Goal: Task Accomplishment & Management: Complete application form

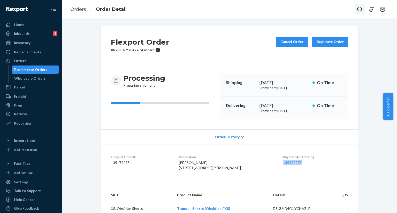
click at [360, 11] on icon "Open Search Box" at bounding box center [359, 9] width 5 height 5
click at [323, 12] on input "Search Input" at bounding box center [322, 9] width 64 height 5
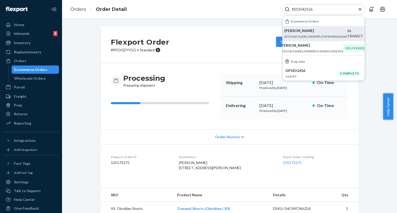
type input "#253542156"
click at [301, 33] on p "[PERSON_NAME]" at bounding box center [315, 30] width 63 height 5
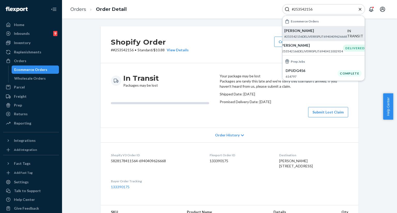
click at [221, 43] on div "Shopify Order # #253542156 • Standard / $10.88 View Details Create Return Dupli…" at bounding box center [229, 44] width 258 height 37
click at [360, 8] on icon "Close Search" at bounding box center [359, 9] width 5 height 5
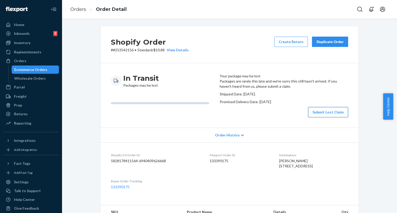
click at [315, 118] on button "Submit Lost Claim" at bounding box center [328, 112] width 40 height 10
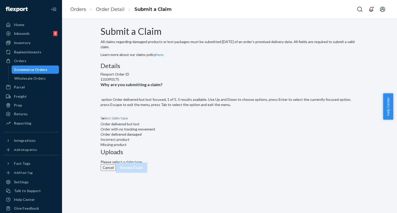
click at [186, 116] on div "Select claim type" at bounding box center [229, 113] width 258 height 6
click at [101, 116] on input "Why are you submitting a claim? option Order delivered but lost focused, 1 of 5…" at bounding box center [100, 113] width 1 height 5
click at [183, 116] on div "Select claim type" at bounding box center [229, 113] width 258 height 6
click at [101, 116] on input "Why are you submitting a claim? option Order delivered but lost focused, 1 of 5…" at bounding box center [100, 113] width 1 height 5
click at [192, 116] on div "Select claim type" at bounding box center [229, 113] width 258 height 6
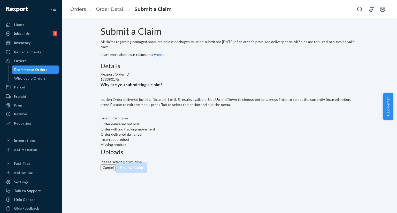
click at [101, 116] on input "Why are you submitting a claim? option Order delivered but lost focused, 1 of 5…" at bounding box center [100, 113] width 1 height 5
click at [188, 127] on div "Order delivered but lost" at bounding box center [229, 124] width 258 height 5
click at [101, 116] on input "Why are you submitting a claim? option Order delivered but lost focused, 1 of 5…" at bounding box center [100, 113] width 1 height 5
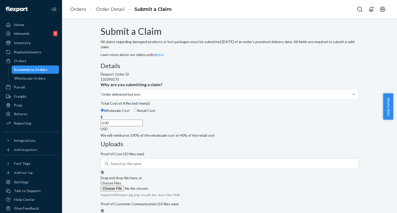
click at [143, 127] on input "0.00" at bounding box center [121, 123] width 42 height 7
type input "116.00"
click at [198, 138] on div "Details Flexport Order ID 133390175 Why are you submitting a claim? Order deliv…" at bounding box center [229, 101] width 258 height 76
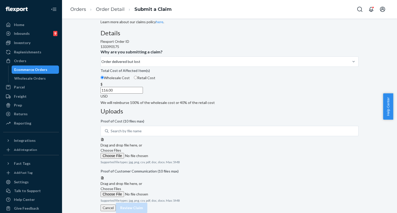
scroll to position [48, 0]
click at [121, 187] on span "Choose Files" at bounding box center [110, 189] width 21 height 4
click at [171, 192] on input "Choose Files" at bounding box center [135, 195] width 70 height 6
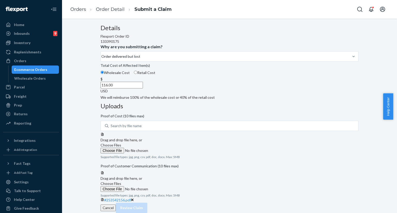
click at [134, 199] on icon at bounding box center [132, 200] width 3 height 3
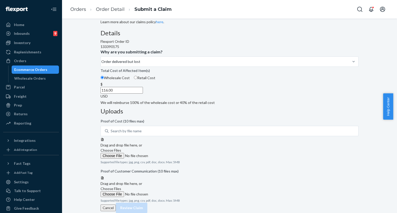
click at [121, 148] on span "Choose Files" at bounding box center [110, 150] width 21 height 4
click at [171, 153] on input "Choose Files" at bounding box center [135, 156] width 70 height 6
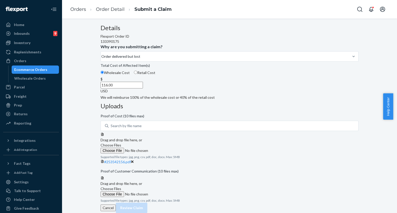
click at [121, 187] on span "Choose Files" at bounding box center [110, 189] width 21 height 4
click at [171, 192] on input "Choose Files" at bounding box center [135, 195] width 70 height 6
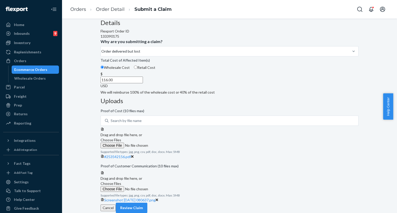
click at [121, 183] on span "Choose Files" at bounding box center [110, 184] width 21 height 4
click at [171, 186] on input "Choose Files" at bounding box center [135, 189] width 70 height 6
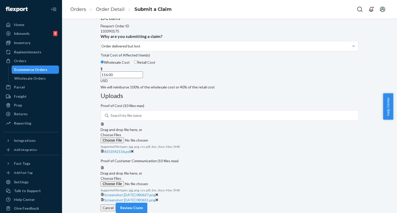
click at [121, 181] on span "Choose Files" at bounding box center [110, 178] width 21 height 4
click at [171, 183] on input "Choose Files" at bounding box center [135, 184] width 70 height 6
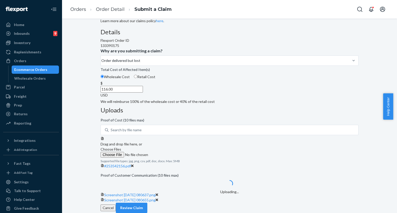
scroll to position [108, 0]
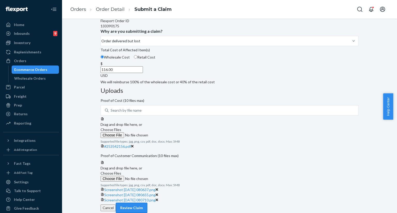
click at [147, 204] on button "Review Claim" at bounding box center [132, 208] width 32 height 10
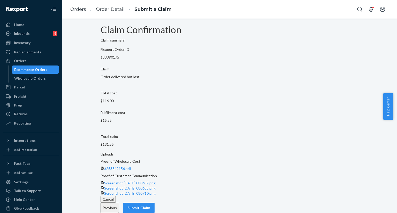
scroll to position [20, 0]
click at [154, 204] on button "Submit Claim" at bounding box center [139, 208] width 32 height 10
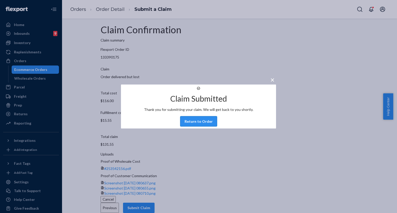
click at [198, 126] on button "Return to Order" at bounding box center [198, 121] width 37 height 10
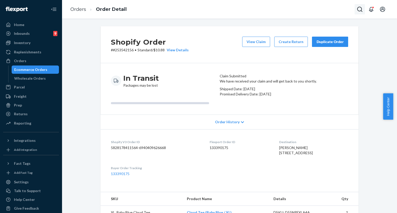
click at [363, 7] on button "Open Search Box" at bounding box center [359, 9] width 10 height 10
click at [338, 9] on input "Search Input" at bounding box center [322, 9] width 64 height 5
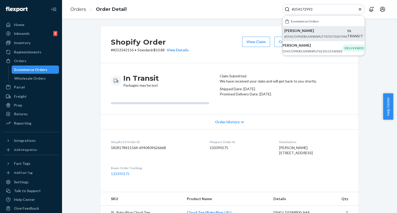
type input "#254172993"
click at [312, 32] on p "[PERSON_NAME]" at bounding box center [315, 30] width 63 height 5
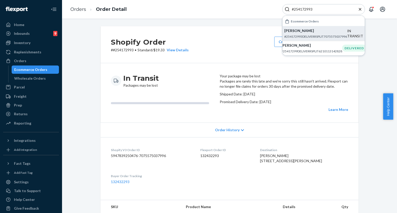
click at [226, 47] on div "Shopify Order # #254172993 • Standard / $19.33 View Details Create Return Dupli…" at bounding box center [229, 44] width 258 height 37
click at [360, 11] on icon "Close Search" at bounding box center [359, 9] width 5 height 5
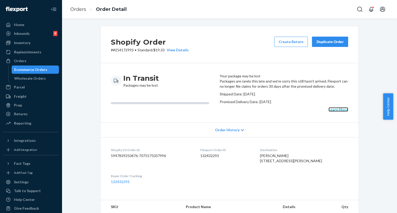
click at [332, 112] on link "Learn More" at bounding box center [338, 109] width 20 height 4
click at [361, 10] on icon "Open Search Box" at bounding box center [359, 9] width 6 height 6
click at [340, 8] on input "Search Input" at bounding box center [322, 9] width 64 height 5
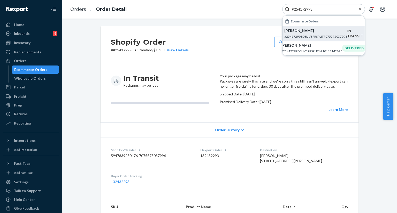
type input "#254172993"
click at [301, 33] on p "[PERSON_NAME]" at bounding box center [315, 30] width 63 height 5
click at [230, 38] on div "Shopify Order # #254172993 • Standard / $19.33 View Details Create Return Dupli…" at bounding box center [229, 44] width 258 height 37
click at [360, 10] on icon "Close Search" at bounding box center [359, 9] width 5 height 5
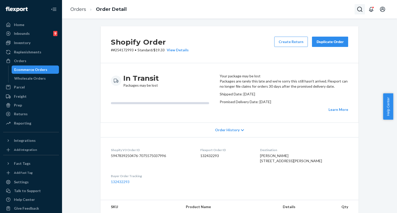
click at [356, 10] on icon "Open Search Box" at bounding box center [359, 9] width 6 height 6
click at [324, 11] on input "Search Input" at bounding box center [322, 9] width 64 height 5
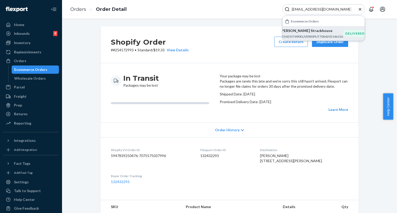
type input "[EMAIL_ADDRESS][DOMAIN_NAME]"
click at [306, 33] on p "[PERSON_NAME] Strackhouse" at bounding box center [311, 30] width 63 height 5
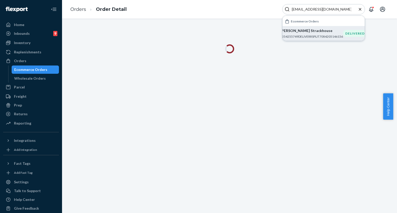
click at [360, 10] on icon "Close Search" at bounding box center [359, 9] width 5 height 5
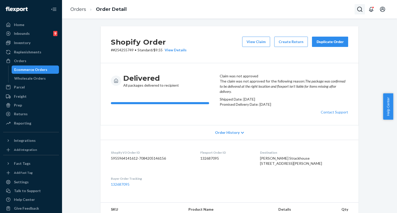
click at [362, 10] on icon "Open Search Box" at bounding box center [359, 9] width 6 height 6
click at [308, 10] on input "Search Input" at bounding box center [322, 9] width 64 height 5
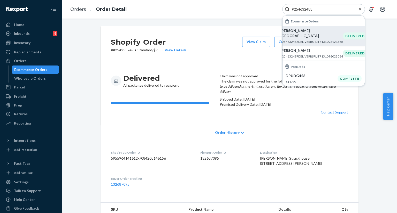
type input "#254632488"
click at [301, 40] on p "#254632488DELIVERRSPLIT7131096121388" at bounding box center [311, 42] width 63 height 4
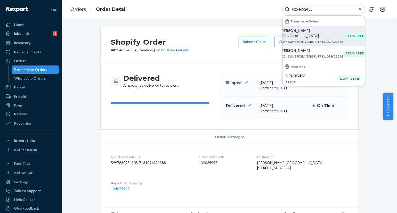
click at [229, 61] on div "Shopify Order # #254632488 • Standard / $12.17 View Details Submit Claim Create…" at bounding box center [229, 44] width 258 height 37
click at [359, 10] on icon "Close Search" at bounding box center [360, 9] width 3 height 3
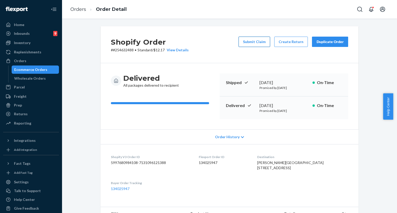
click at [260, 45] on button "Submit Claim" at bounding box center [254, 42] width 32 height 10
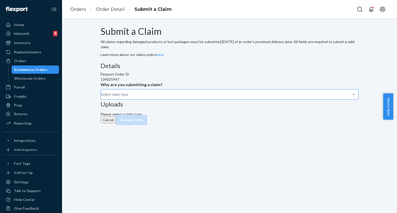
click at [101, 98] on div "Select claim type" at bounding box center [101, 94] width 1 height 6
click at [101, 97] on input "Why are you submitting a claim? Select claim type" at bounding box center [101, 94] width 1 height 5
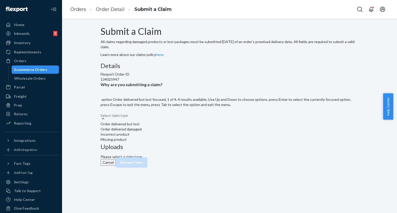
click at [179, 127] on div "Order delivered but lost" at bounding box center [229, 124] width 258 height 5
click at [101, 116] on input "Why are you submitting a claim? option Order delivered but lost focused, 1 of 4…" at bounding box center [100, 113] width 1 height 5
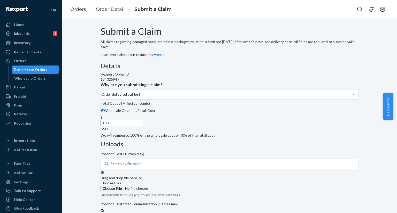
click at [143, 127] on input "0.00" at bounding box center [121, 123] width 42 height 7
type input "101.90"
drag, startPoint x: 187, startPoint y: 186, endPoint x: 153, endPoint y: 122, distance: 72.8
click at [186, 138] on div "Details Flexport Order ID 134025947 Why are you submitting a claim? Order deliv…" at bounding box center [229, 101] width 258 height 76
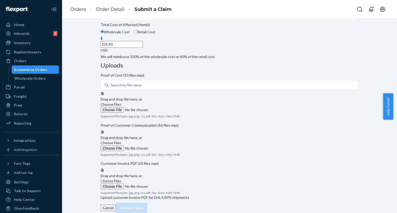
scroll to position [118, 0]
click at [121, 179] on span "Choose Files" at bounding box center [110, 181] width 21 height 4
click at [171, 184] on input "Choose Files" at bounding box center [135, 187] width 70 height 6
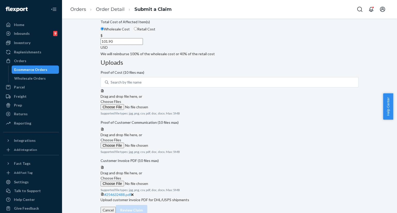
scroll to position [40, 0]
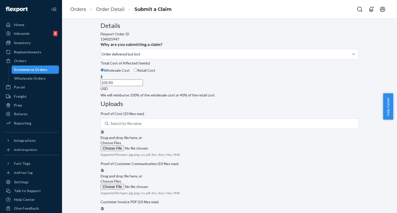
click at [121, 141] on span "Choose Files" at bounding box center [110, 143] width 21 height 4
click at [171, 146] on input "Choose Files" at bounding box center [135, 149] width 70 height 6
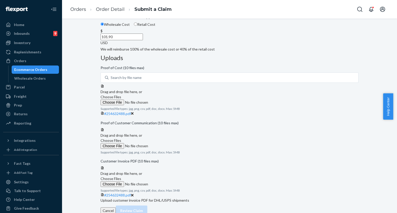
scroll to position [81, 0]
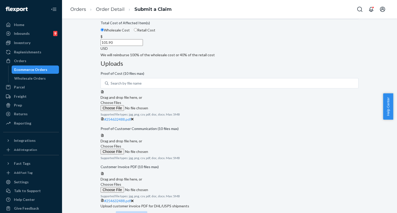
click at [121, 149] on span "Choose Files" at bounding box center [110, 146] width 21 height 4
click at [171, 151] on input "Choose Files" at bounding box center [135, 152] width 70 height 6
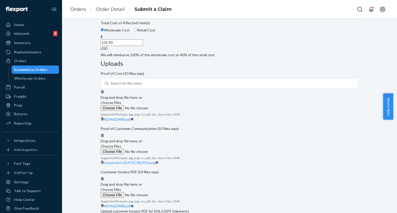
click at [121, 149] on span "Choose Files" at bounding box center [110, 146] width 21 height 4
click at [171, 151] on input "Choose Files" at bounding box center [135, 152] width 70 height 6
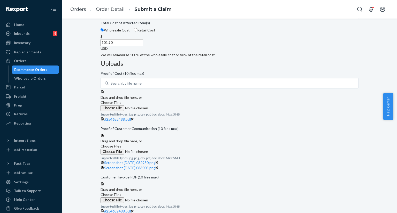
click at [171, 153] on label "Choose Files" at bounding box center [135, 149] width 70 height 11
click at [171, 153] on input "Choose Files" at bounding box center [135, 152] width 70 height 6
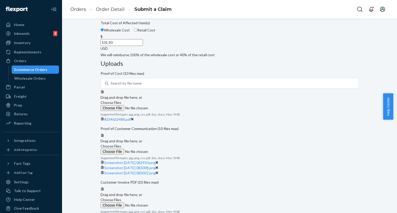
click at [121, 149] on span "Choose Files" at bounding box center [110, 146] width 21 height 4
click at [171, 153] on input "Choose Files" at bounding box center [135, 152] width 70 height 6
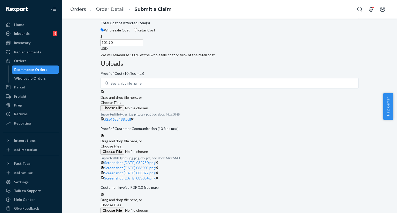
click at [121, 149] on span "Choose Files" at bounding box center [110, 146] width 21 height 4
click at [171, 151] on input "Choose Files" at bounding box center [135, 152] width 70 height 6
click at [121, 149] on span "Choose Files" at bounding box center [110, 146] width 21 height 4
click at [171, 153] on input "Choose Files" at bounding box center [135, 152] width 70 height 6
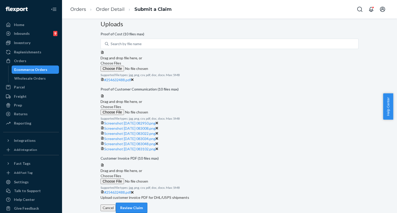
click at [147, 204] on button "Review Claim" at bounding box center [132, 208] width 32 height 10
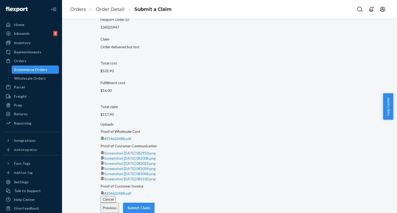
scroll to position [114, 0]
click at [154, 204] on button "Submit Claim" at bounding box center [139, 208] width 32 height 10
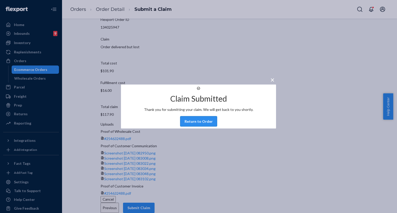
click at [191, 127] on button "Return to Order" at bounding box center [198, 121] width 37 height 10
